Goal: Information Seeking & Learning: Learn about a topic

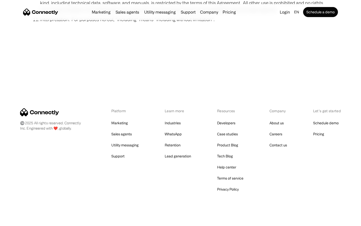
scroll to position [1843, 0]
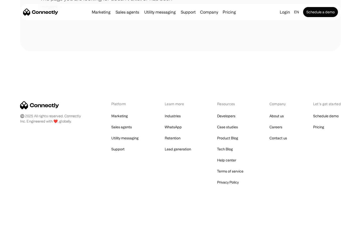
scroll to position [92, 0]
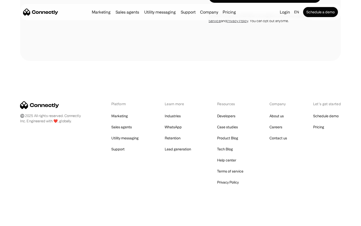
scroll to position [965, 0]
